Goal: Navigation & Orientation: Find specific page/section

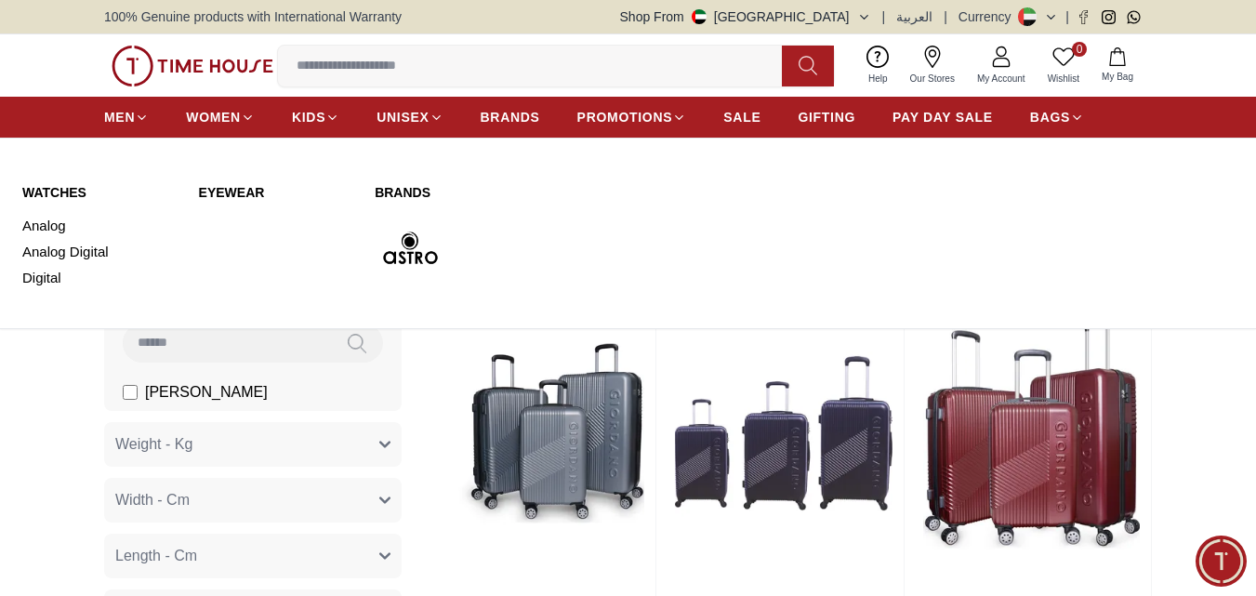
click at [408, 257] on img at bounding box center [411, 249] width 72 height 72
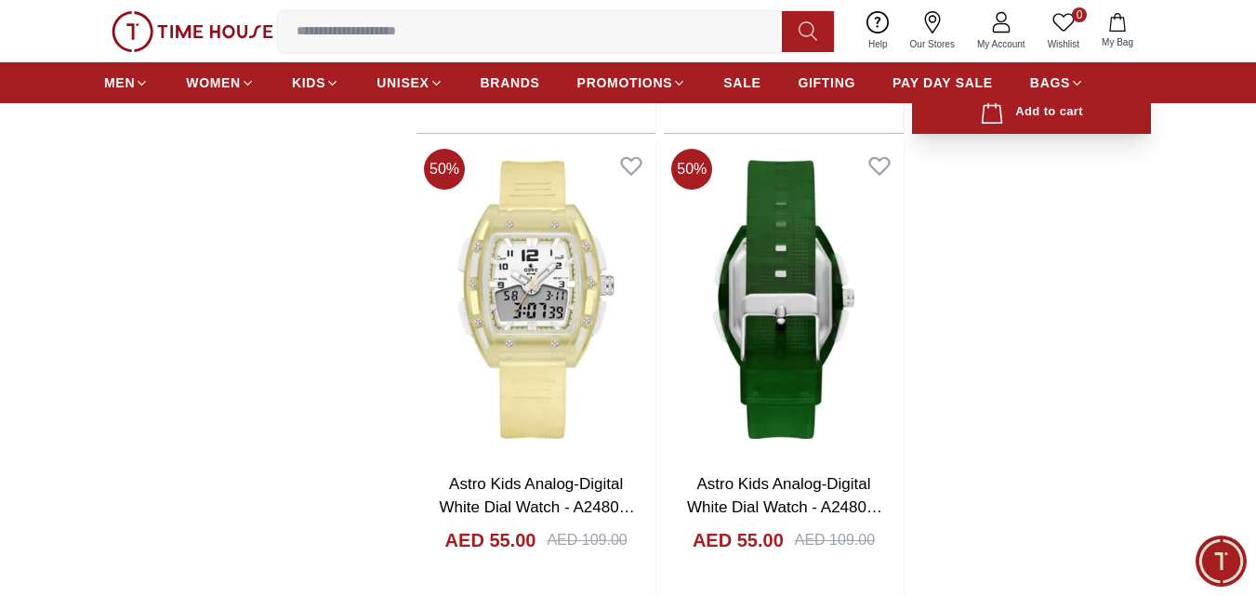
scroll to position [3906, 0]
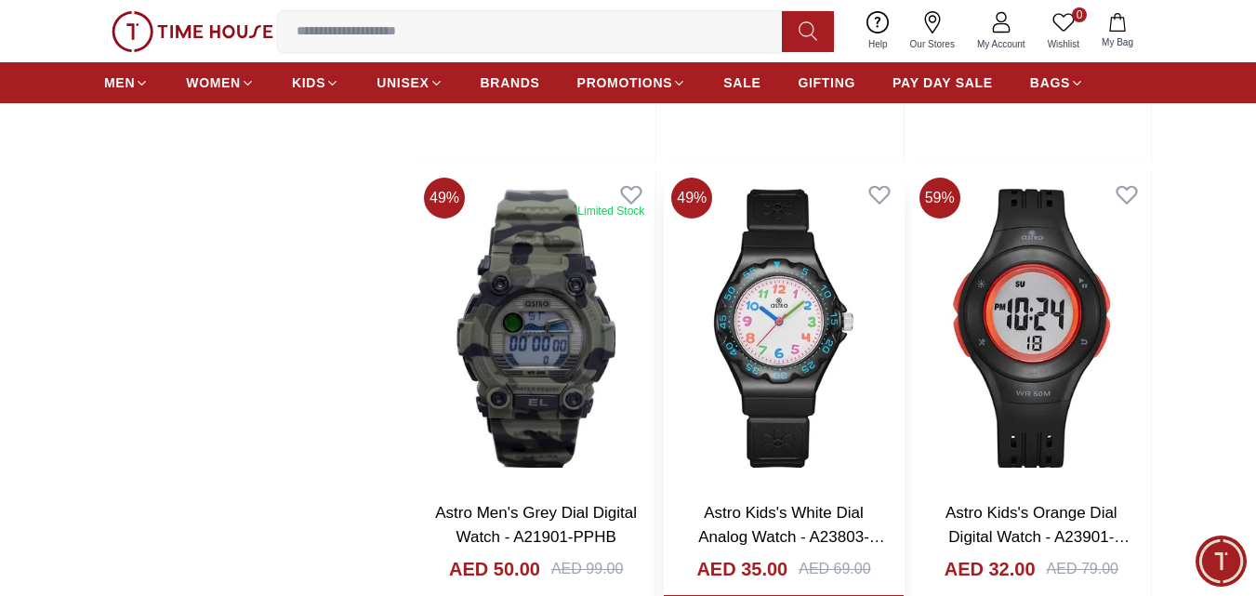
scroll to position [4592, 0]
